Goal: Information Seeking & Learning: Check status

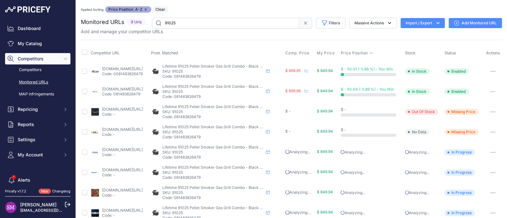
scroll to position [31, 0]
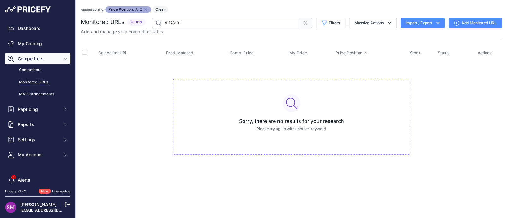
click at [190, 24] on input "91128-01" at bounding box center [225, 23] width 147 height 11
type input "91128"
